Goal: Complete application form

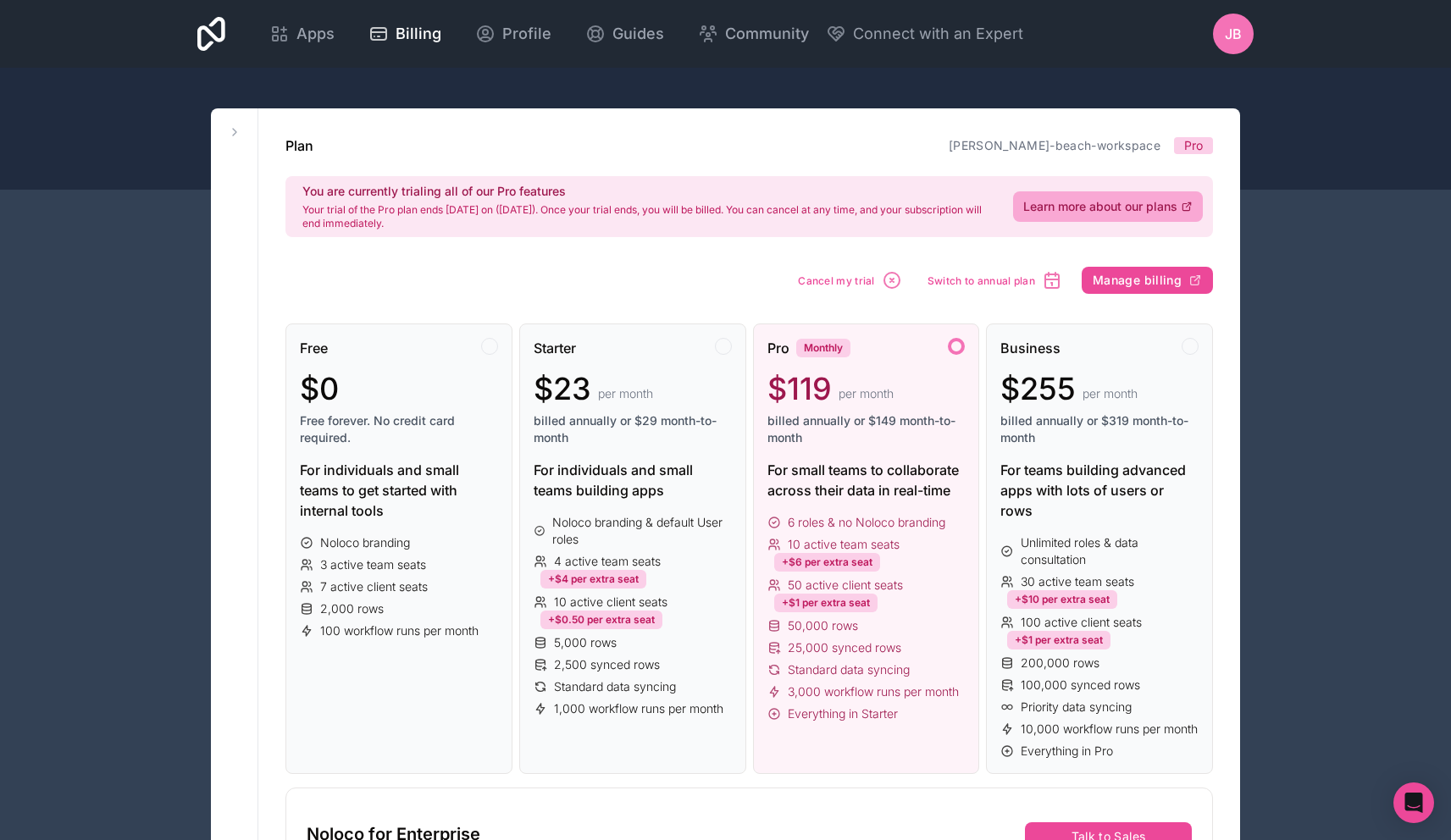
scroll to position [606, 0]
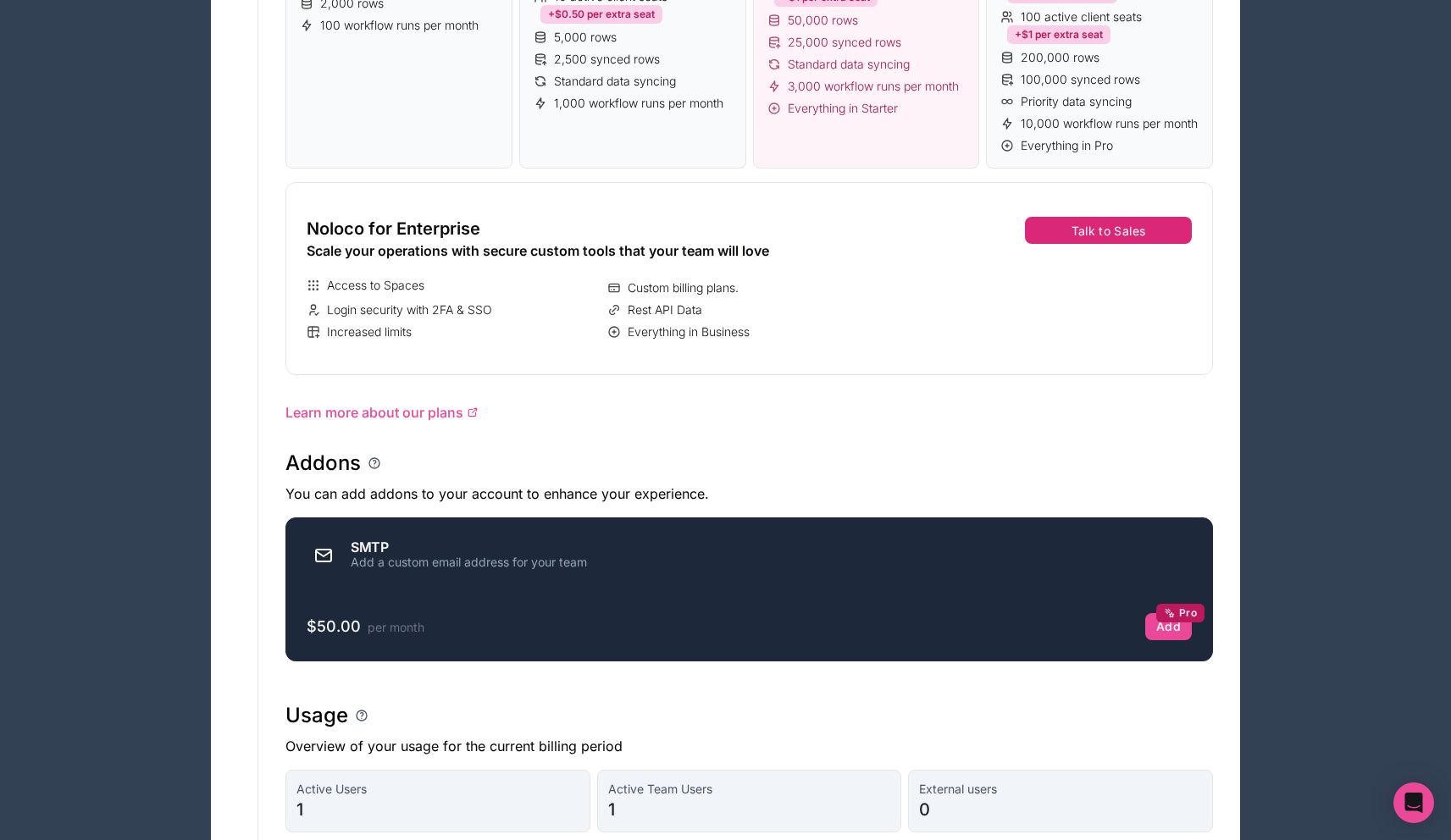
click at [1090, 244] on button "Talk to Sales" at bounding box center [1108, 230] width 167 height 27
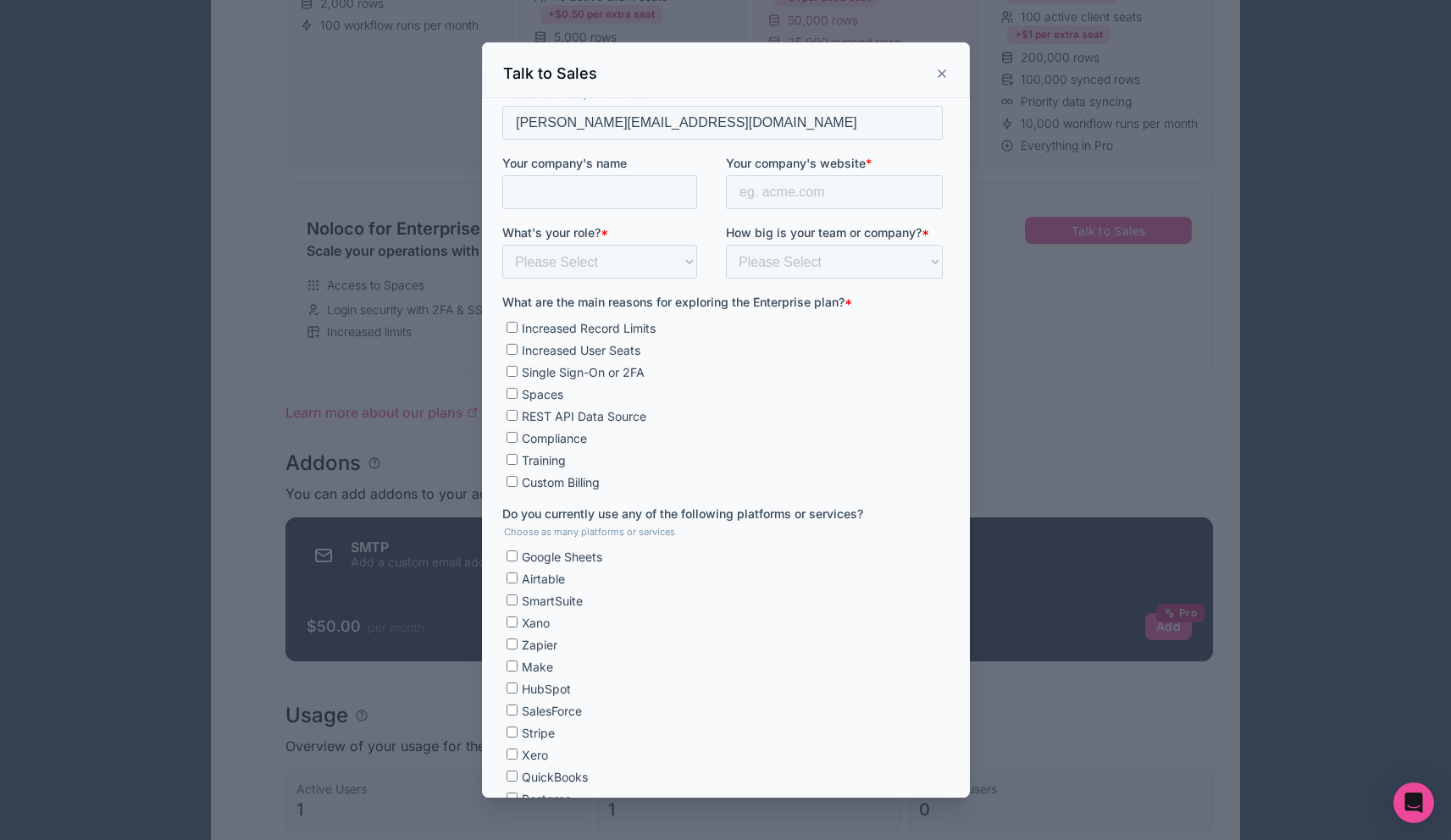
scroll to position [160, 0]
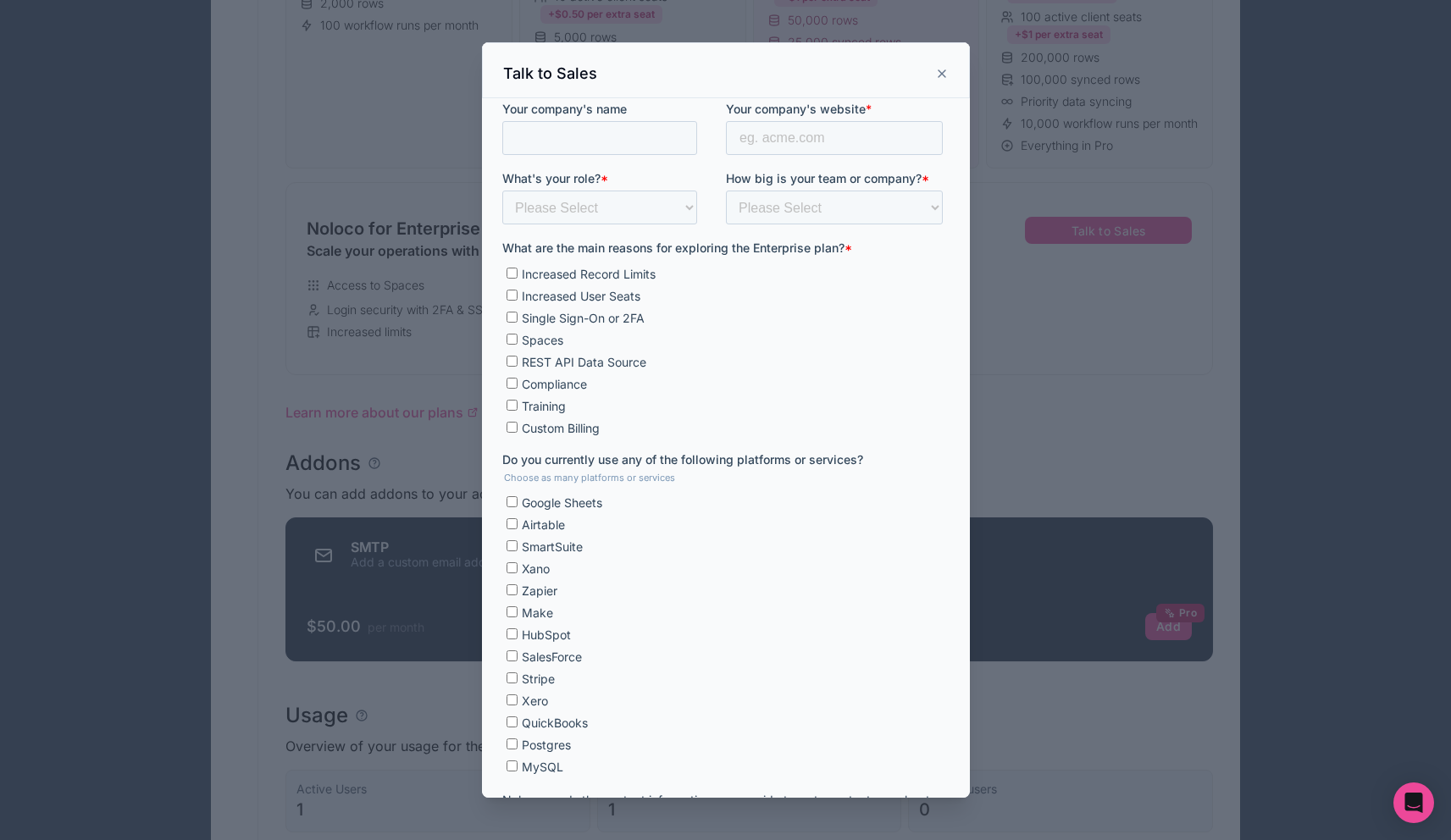
click at [578, 363] on span "REST API Data Source" at bounding box center [583, 362] width 124 height 14
click at [516, 363] on input "REST API Data Source" at bounding box center [512, 361] width 11 height 11
checkbox input "true"
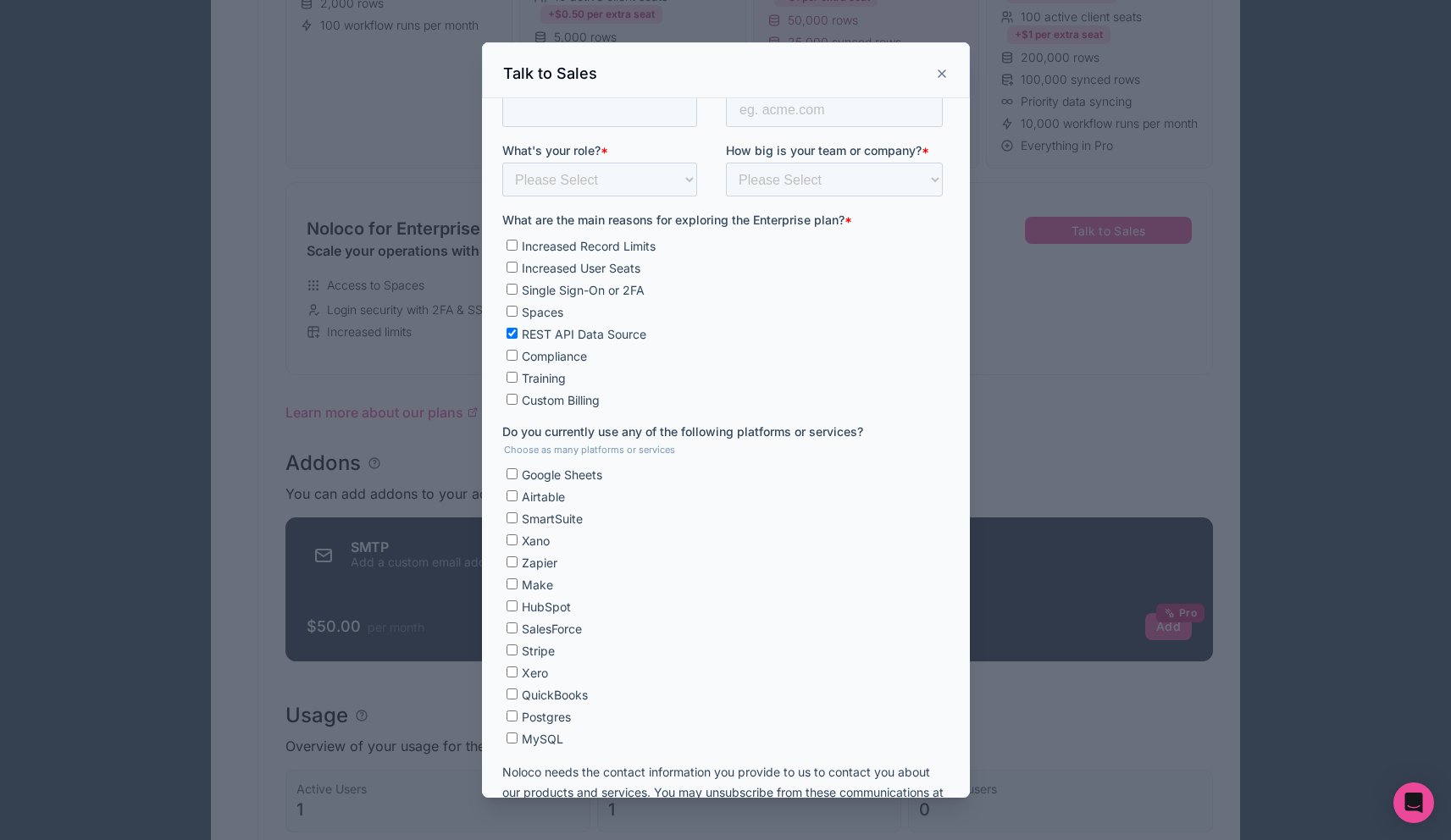
scroll to position [195, 0]
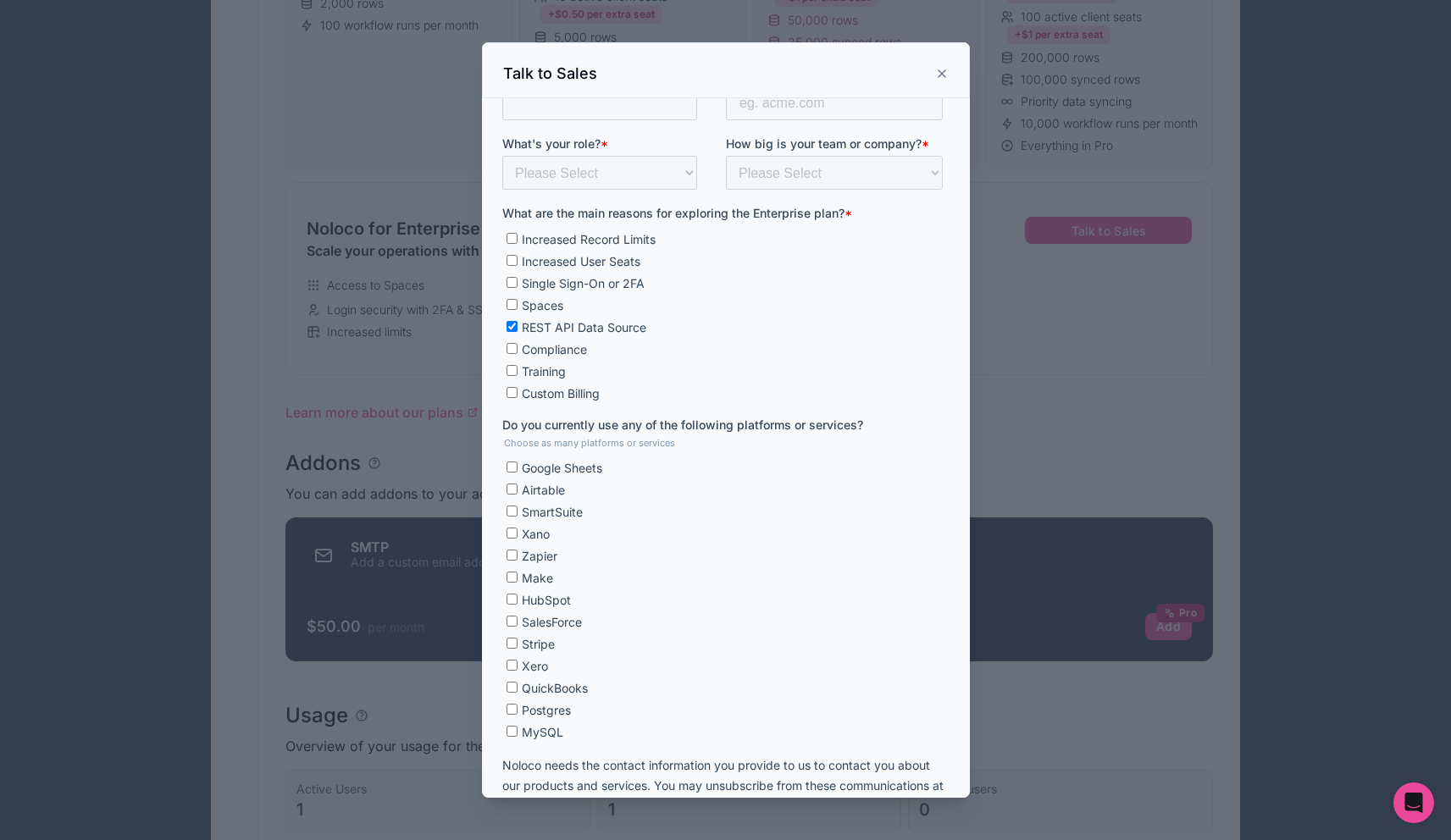
click at [530, 489] on span "Airtable" at bounding box center [543, 489] width 43 height 14
click at [516, 489] on input "Airtable" at bounding box center [512, 489] width 11 height 11
checkbox input "true"
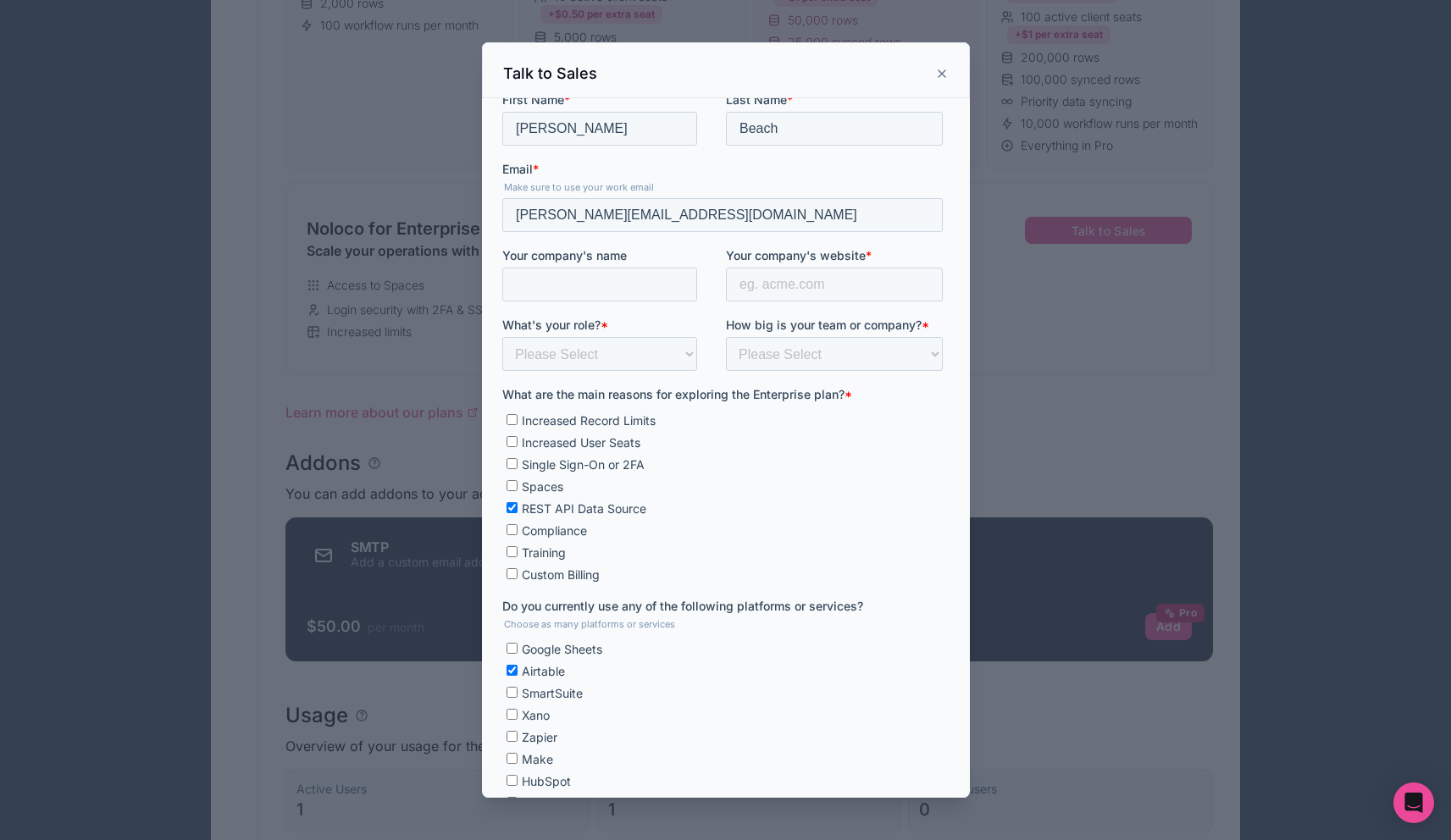
scroll to position [11, 0]
click at [623, 348] on select "Please Select Founder / CXO IT / Engineering Product / Project Management Finan…" at bounding box center [598, 356] width 195 height 34
select select "Other"
click at [841, 355] on select "Please Select Less than 10 10 - 25 25 - 50 50 - 100 More than 100" at bounding box center [833, 356] width 217 height 34
select select "25 - 50"
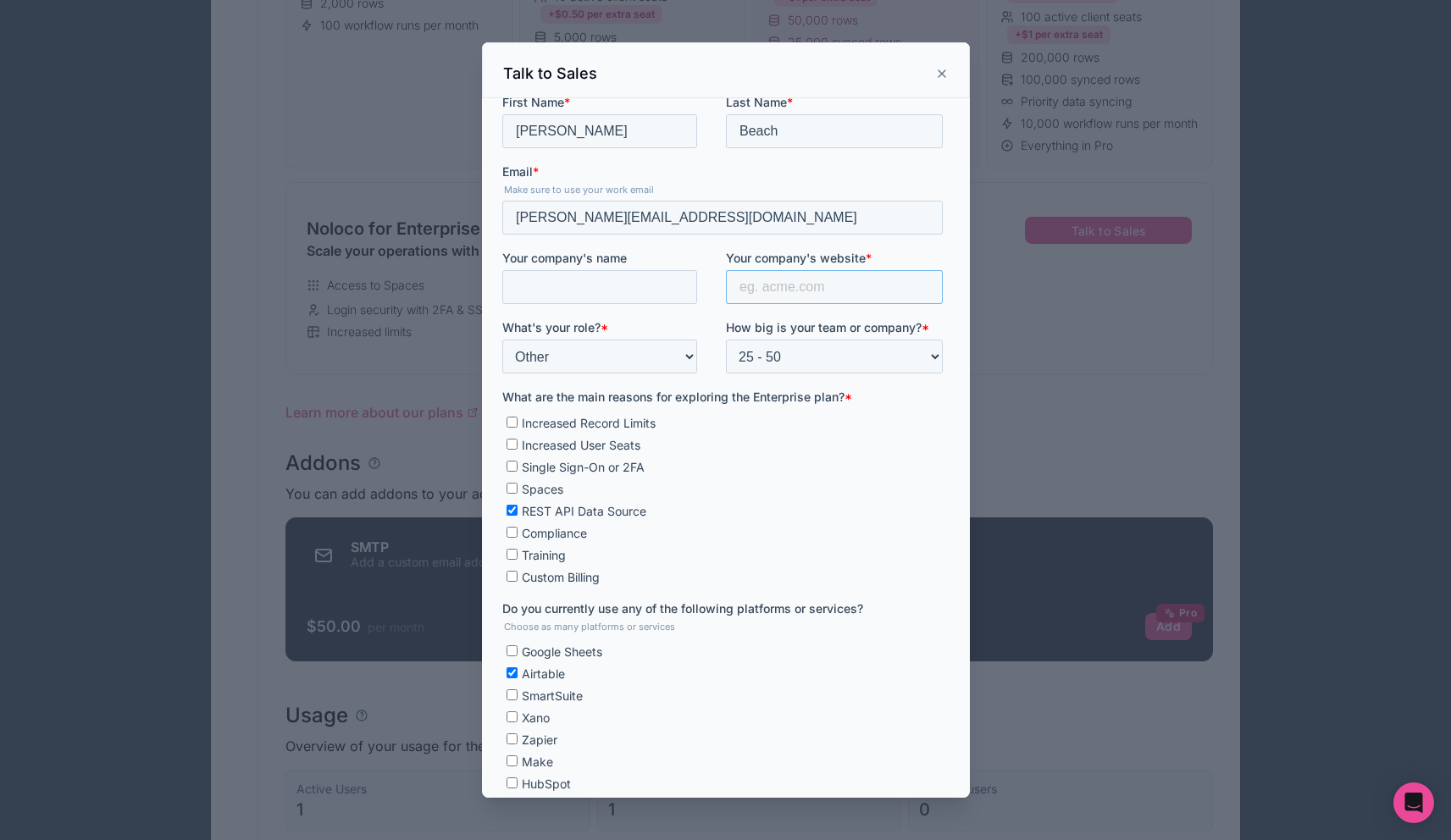
click at [798, 269] on input "Your company's website *" at bounding box center [833, 286] width 217 height 34
click at [598, 270] on input "Your company's name" at bounding box center [598, 286] width 195 height 34
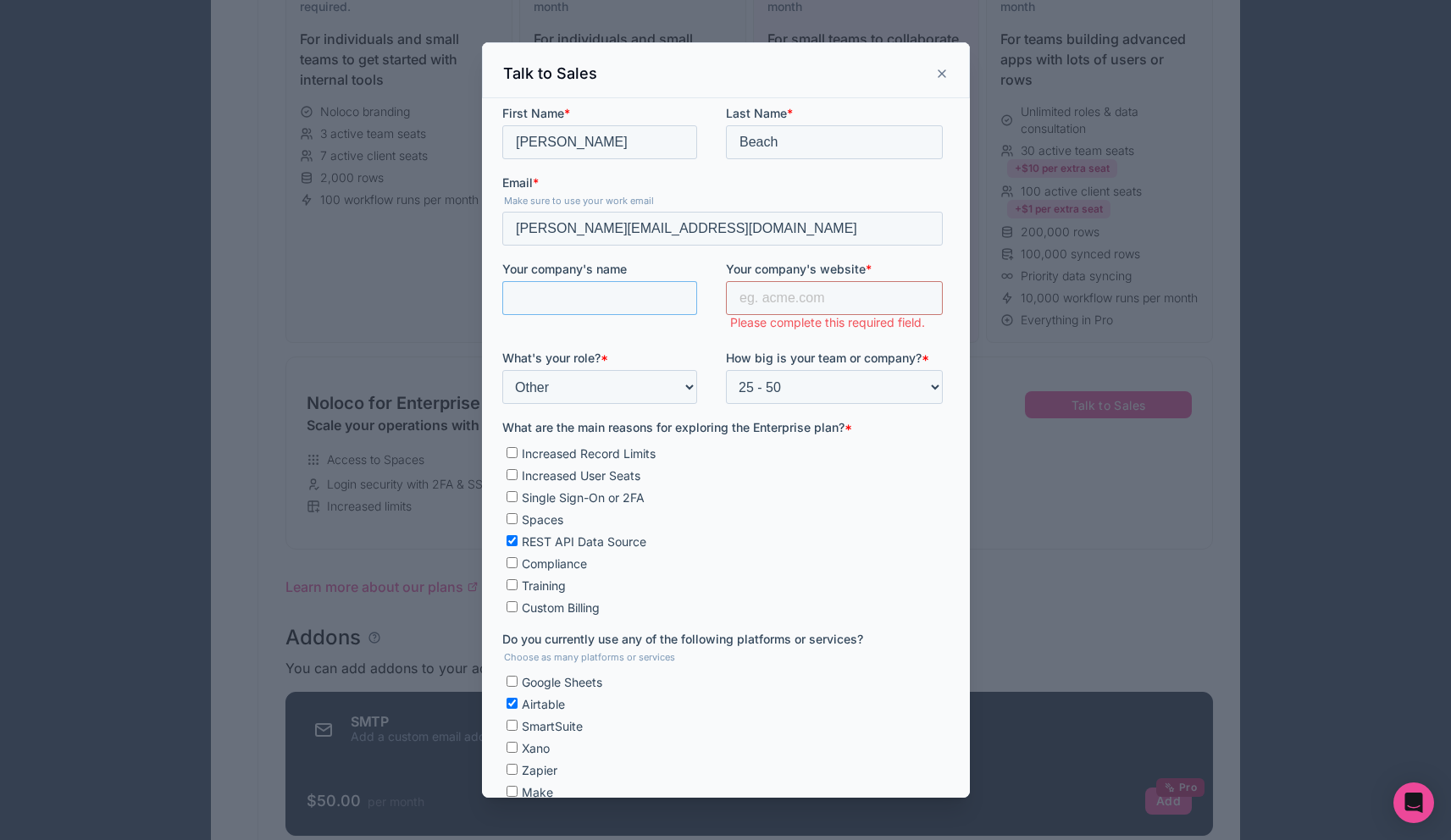
scroll to position [396, 0]
